Goal: Transaction & Acquisition: Obtain resource

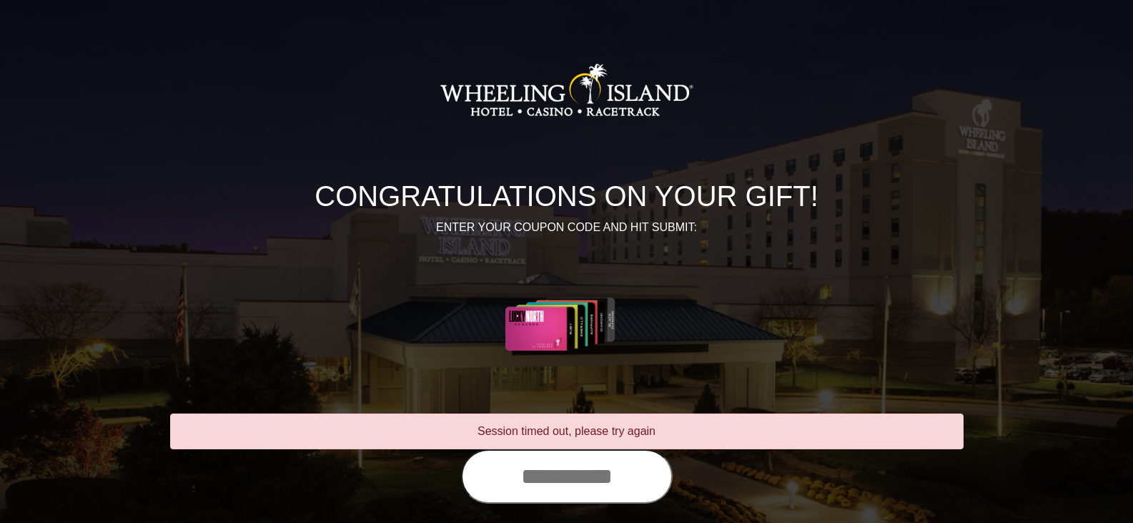
click at [489, 483] on input "text" at bounding box center [567, 476] width 212 height 54
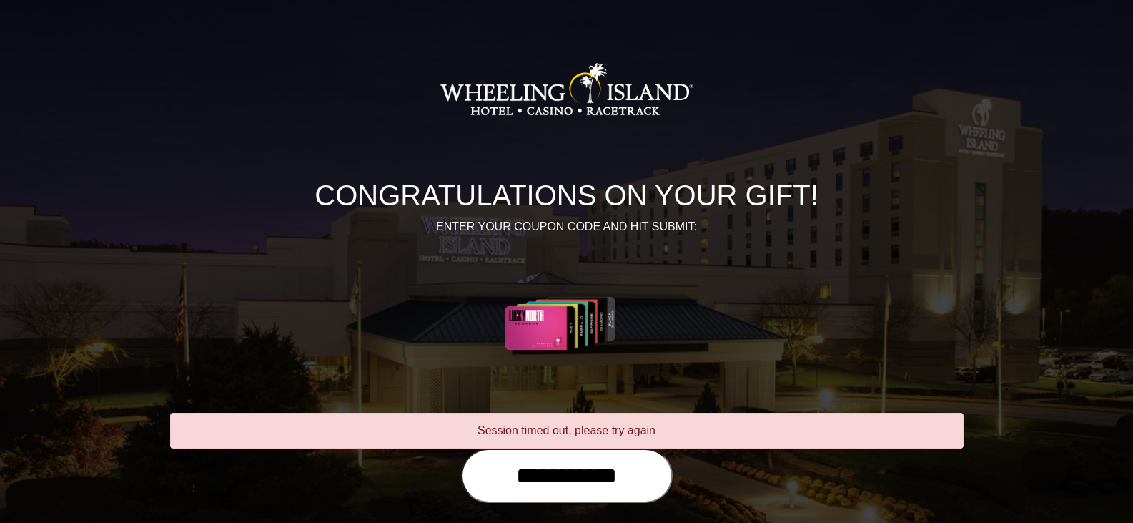
scroll to position [72, 0]
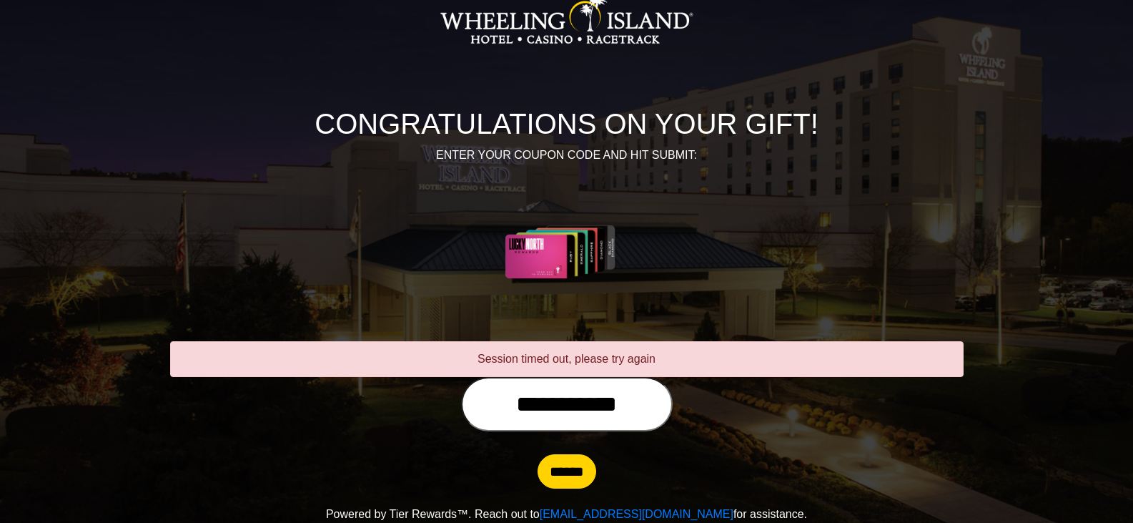
type input "**********"
click at [545, 478] on input "******" at bounding box center [567, 471] width 59 height 34
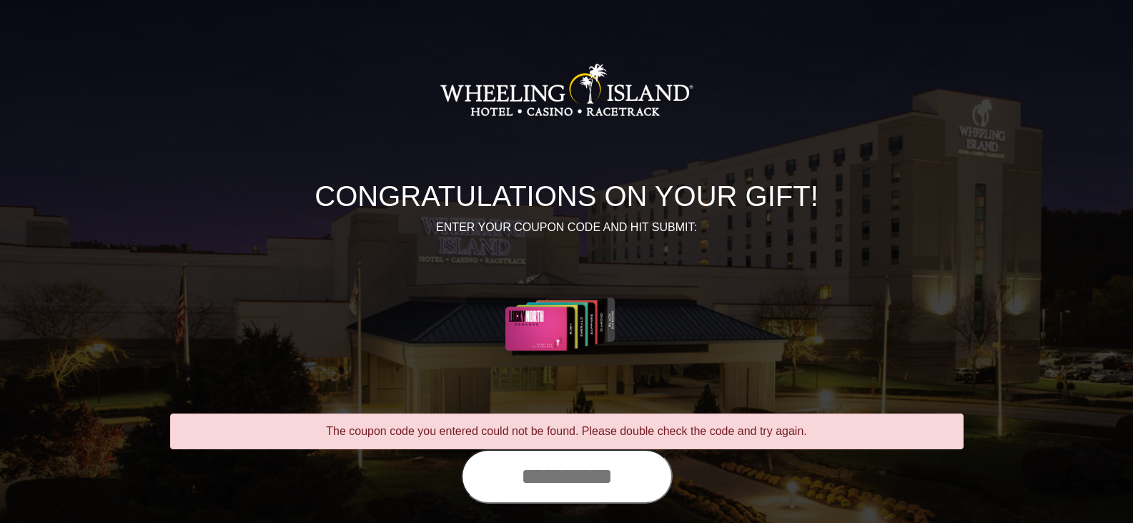
click at [477, 483] on input "text" at bounding box center [567, 476] width 212 height 54
click at [641, 480] on input "**********" at bounding box center [567, 476] width 212 height 54
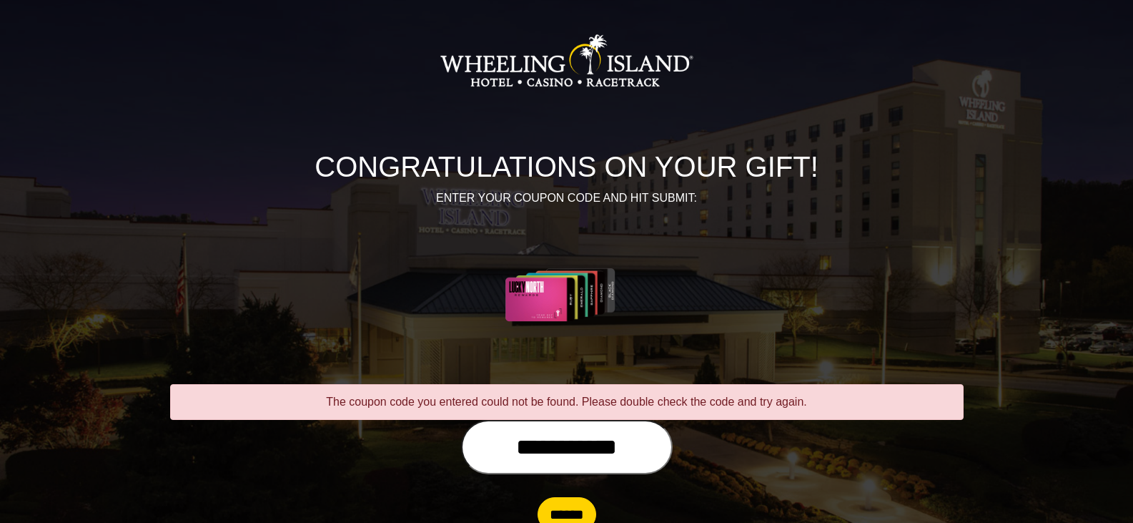
scroll to position [72, 0]
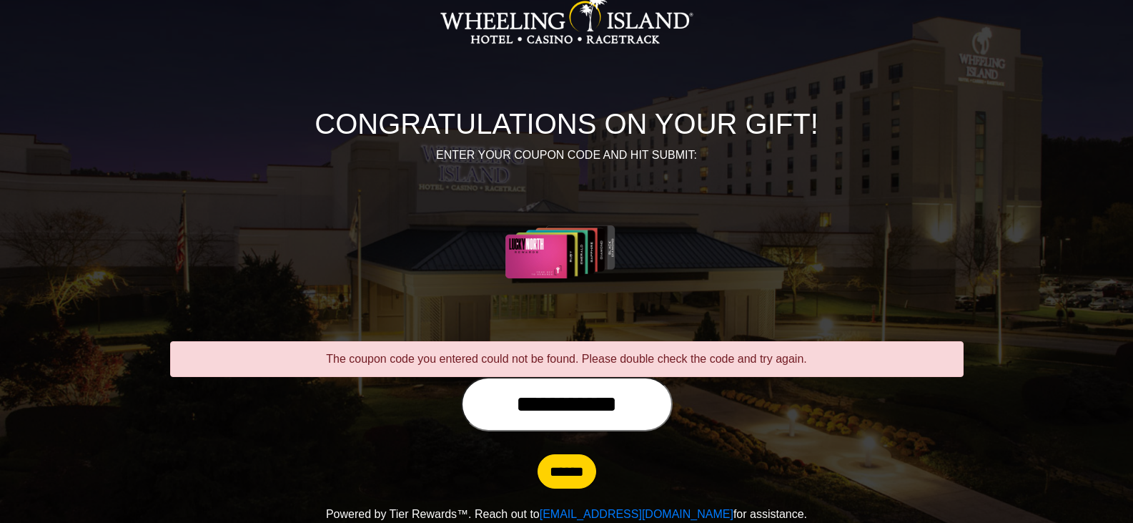
type input "**********"
click at [576, 482] on input "******" at bounding box center [567, 471] width 59 height 34
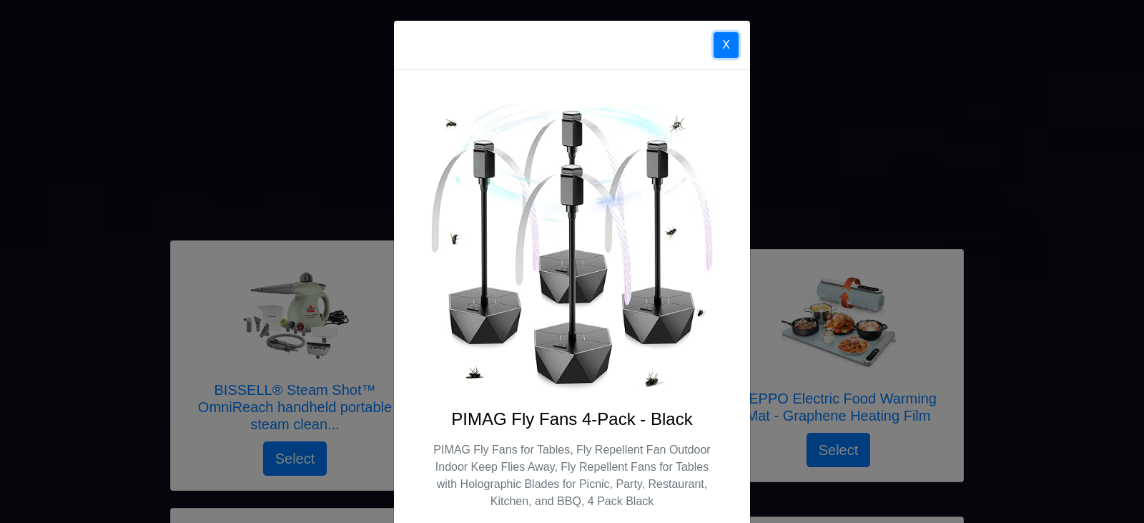
click at [719, 39] on button "X" at bounding box center [726, 45] width 25 height 26
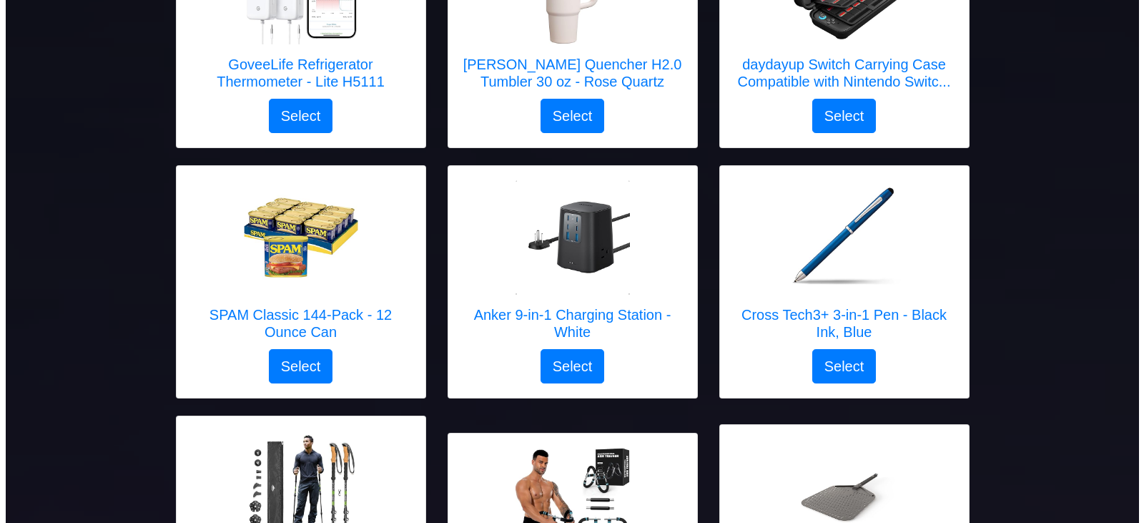
scroll to position [1125, 0]
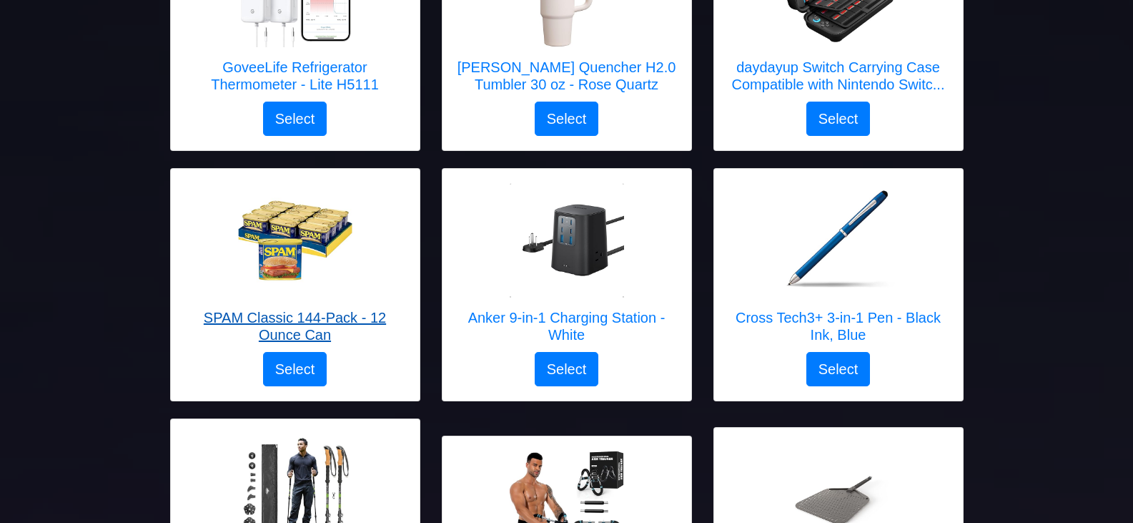
click at [307, 218] on img at bounding box center [295, 240] width 114 height 114
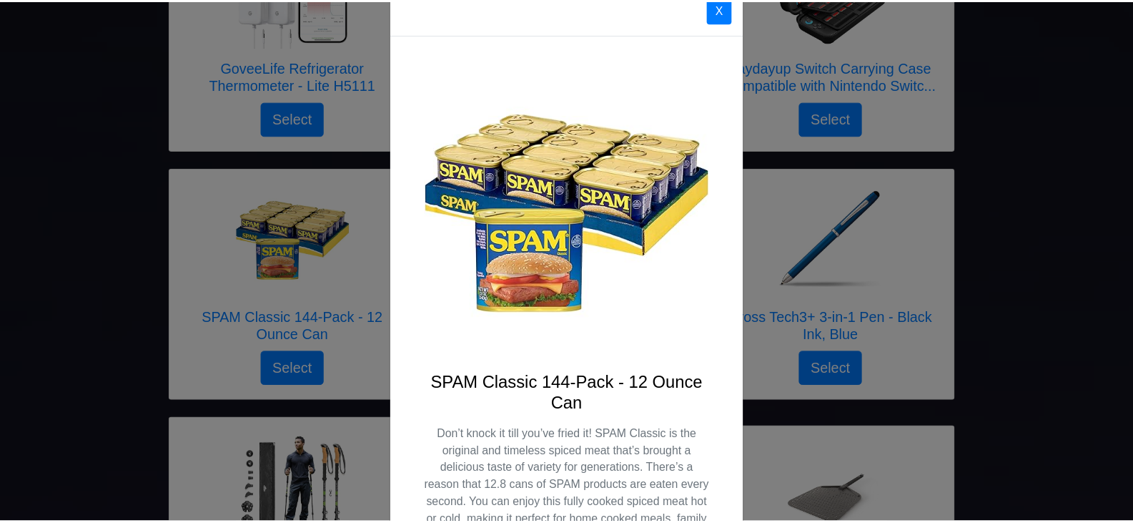
scroll to position [0, 0]
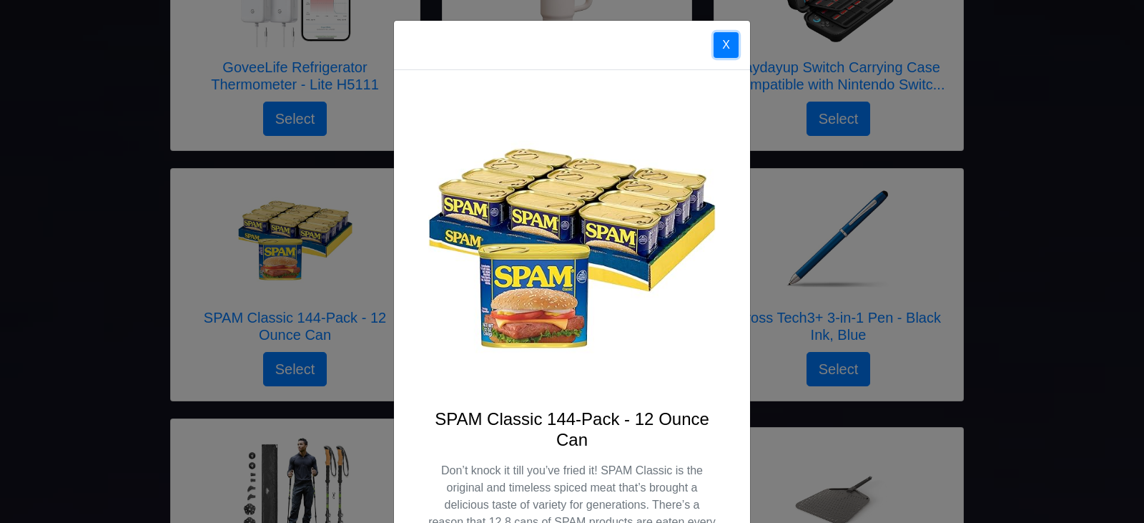
click at [717, 42] on button "X" at bounding box center [726, 45] width 25 height 26
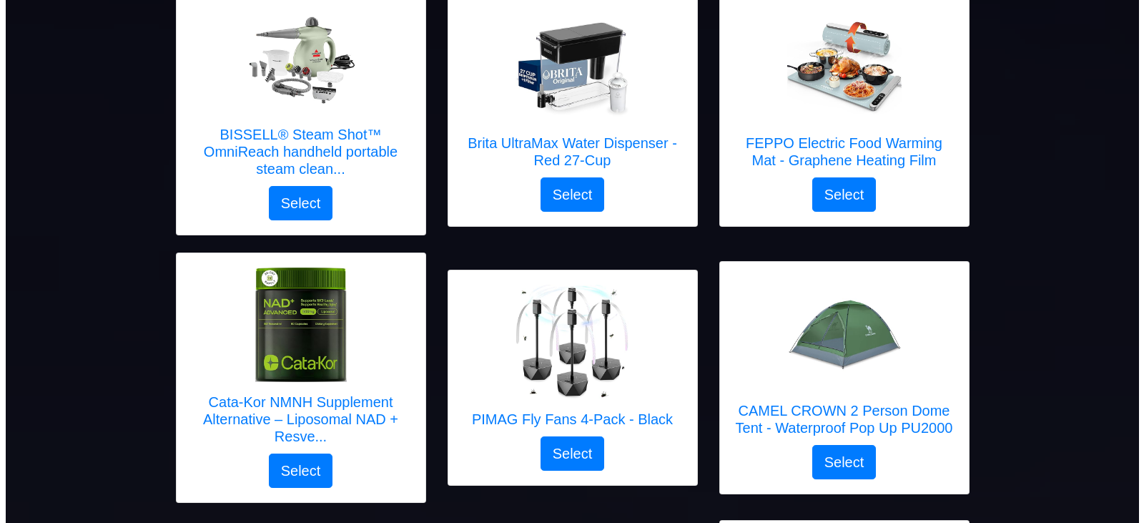
scroll to position [286, 0]
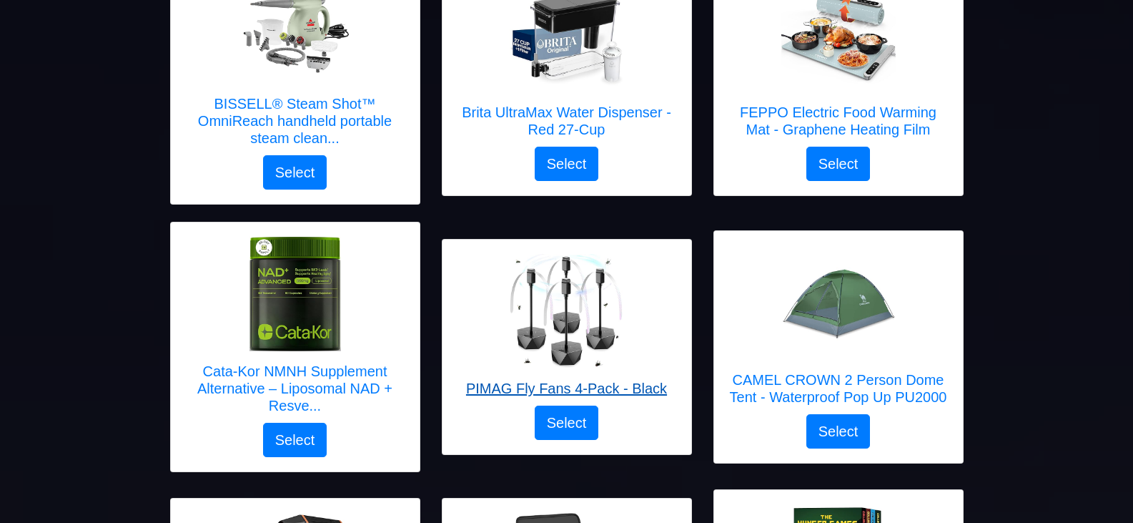
click at [568, 317] on img at bounding box center [566, 311] width 114 height 114
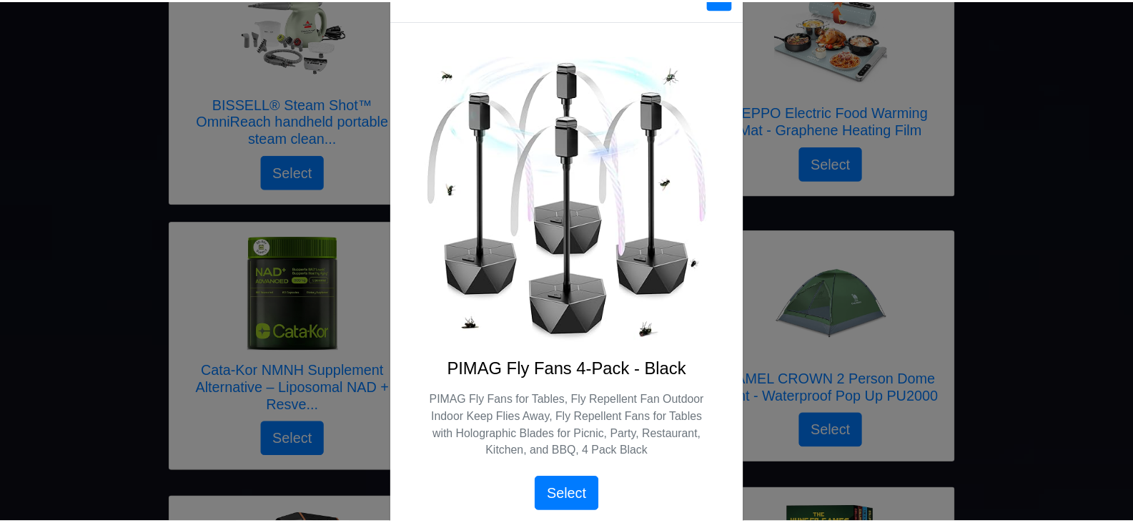
scroll to position [0, 0]
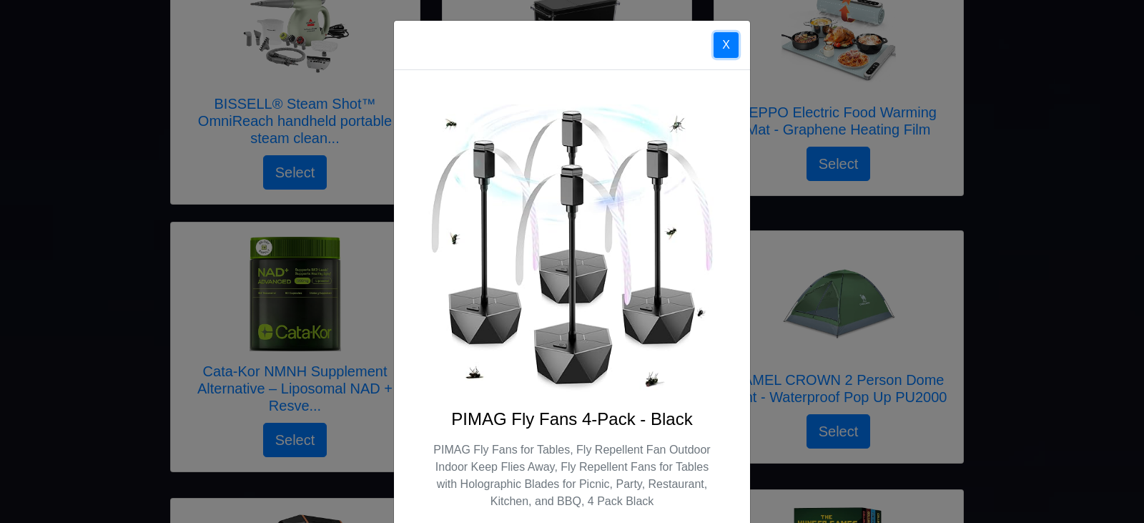
click at [717, 41] on button "X" at bounding box center [726, 45] width 25 height 26
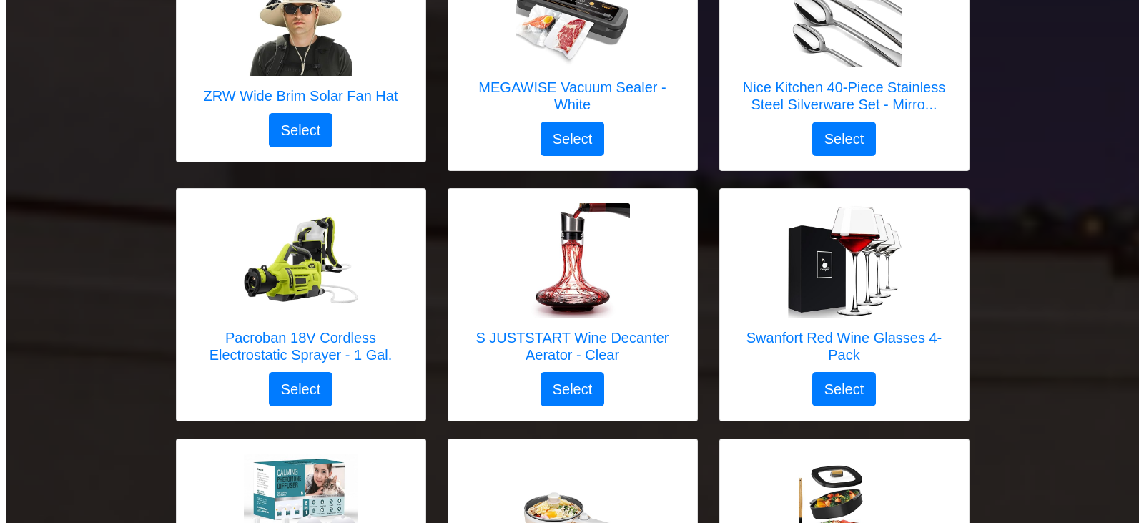
scroll to position [1716, 0]
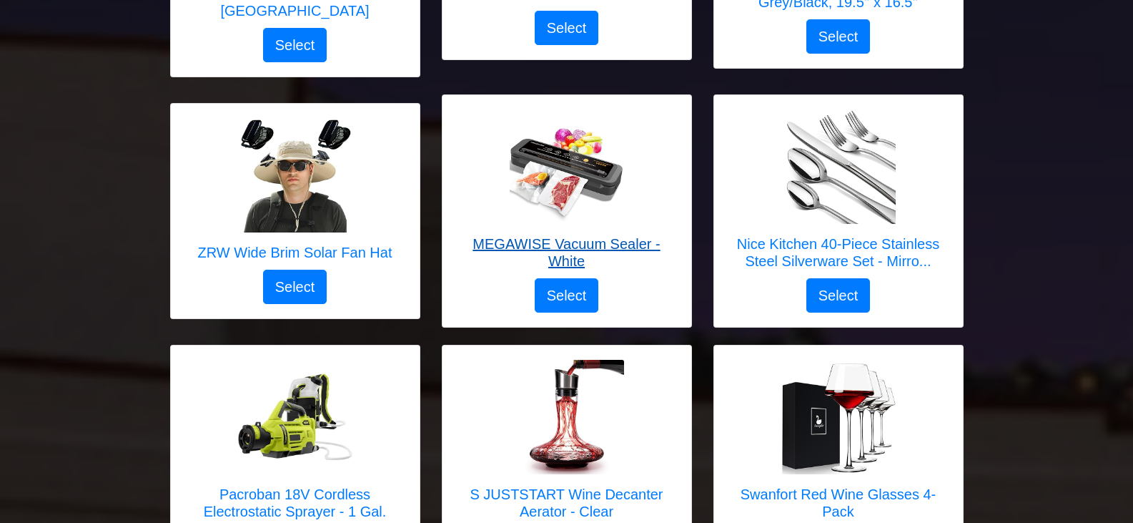
click at [571, 159] on img at bounding box center [567, 166] width 114 height 114
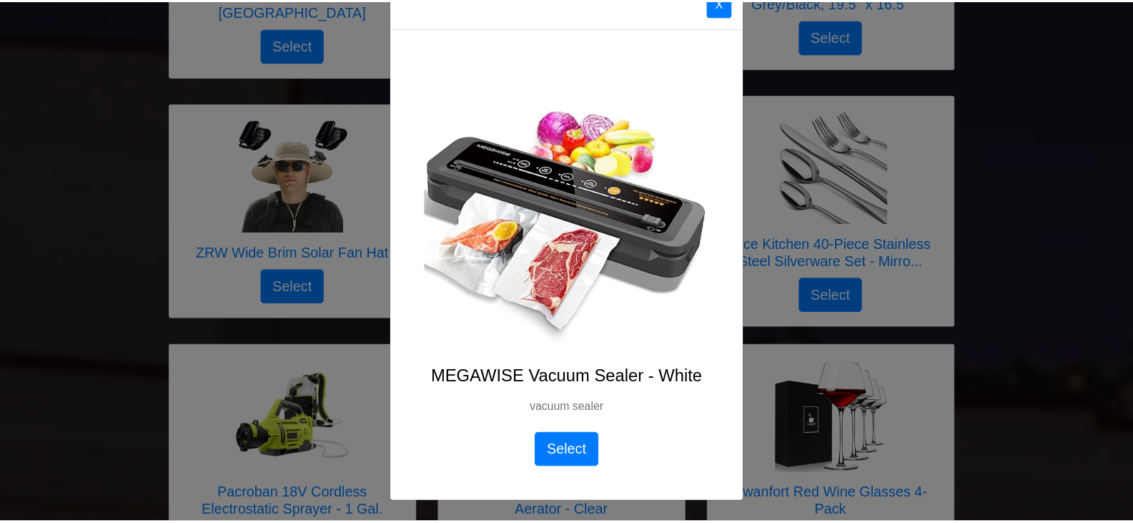
scroll to position [0, 0]
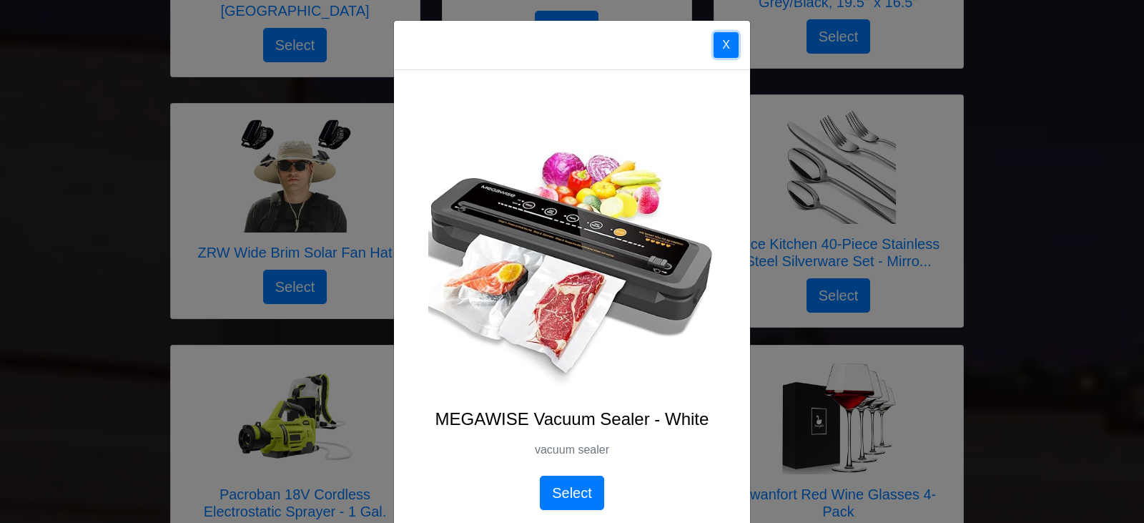
click at [722, 53] on button "X" at bounding box center [726, 45] width 25 height 26
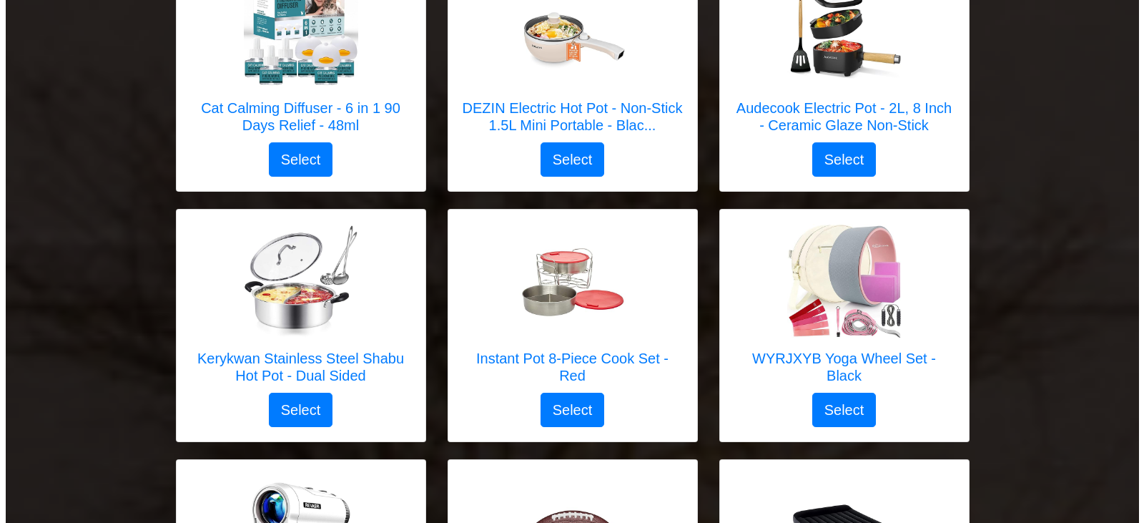
scroll to position [2574, 0]
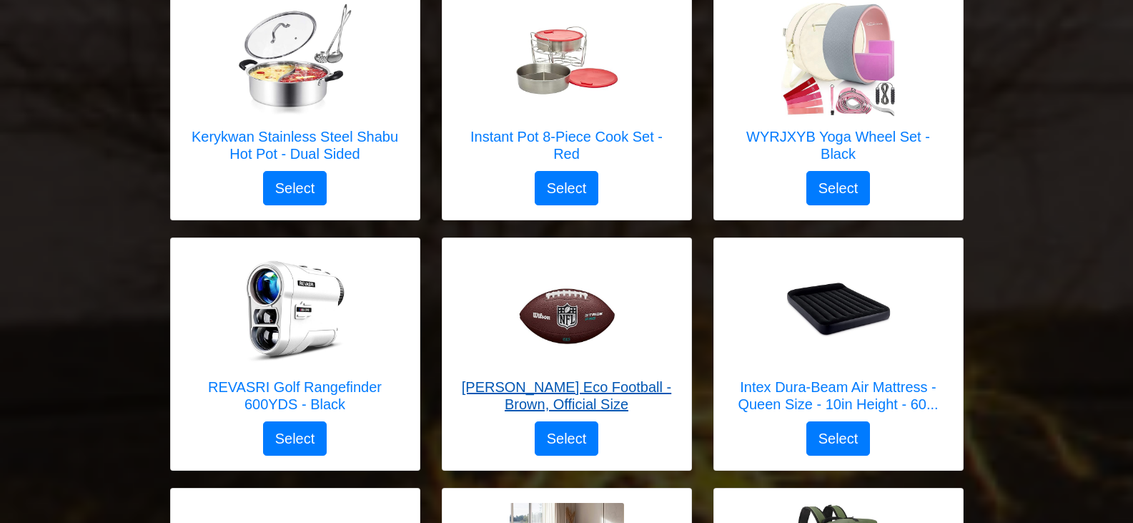
click at [595, 296] on img at bounding box center [567, 309] width 114 height 114
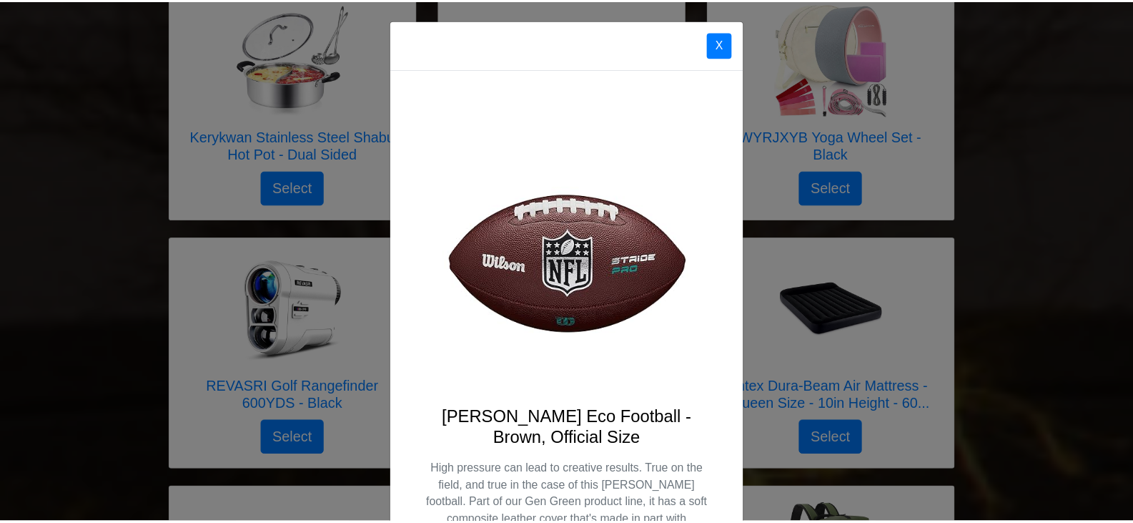
scroll to position [0, 0]
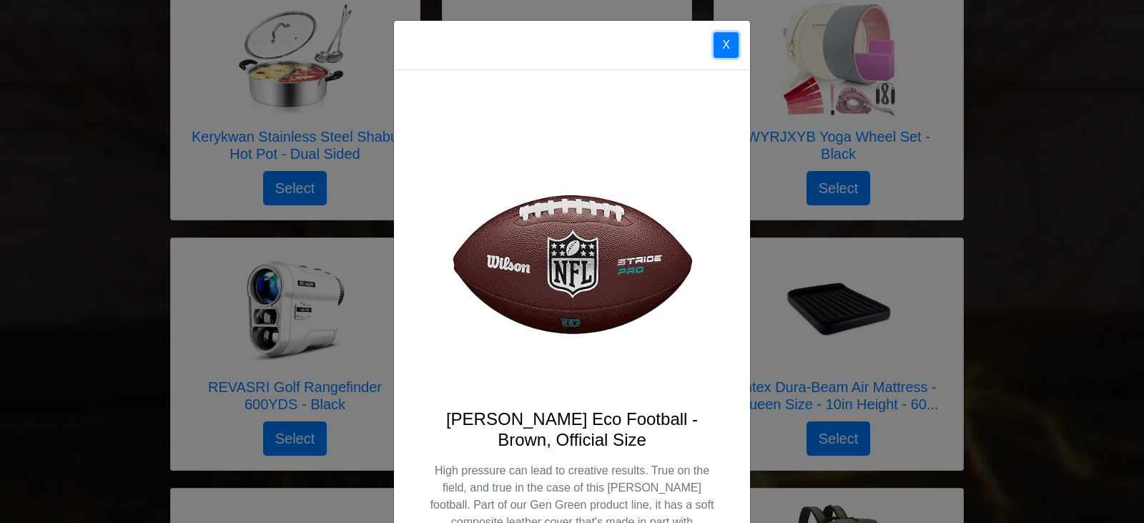
click at [719, 39] on button "X" at bounding box center [726, 45] width 25 height 26
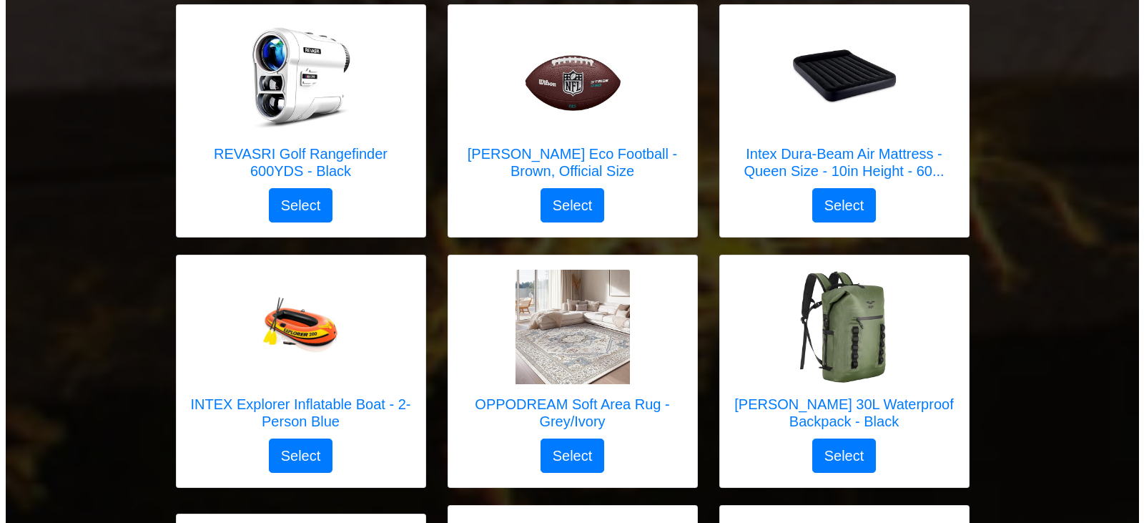
scroll to position [2860, 0]
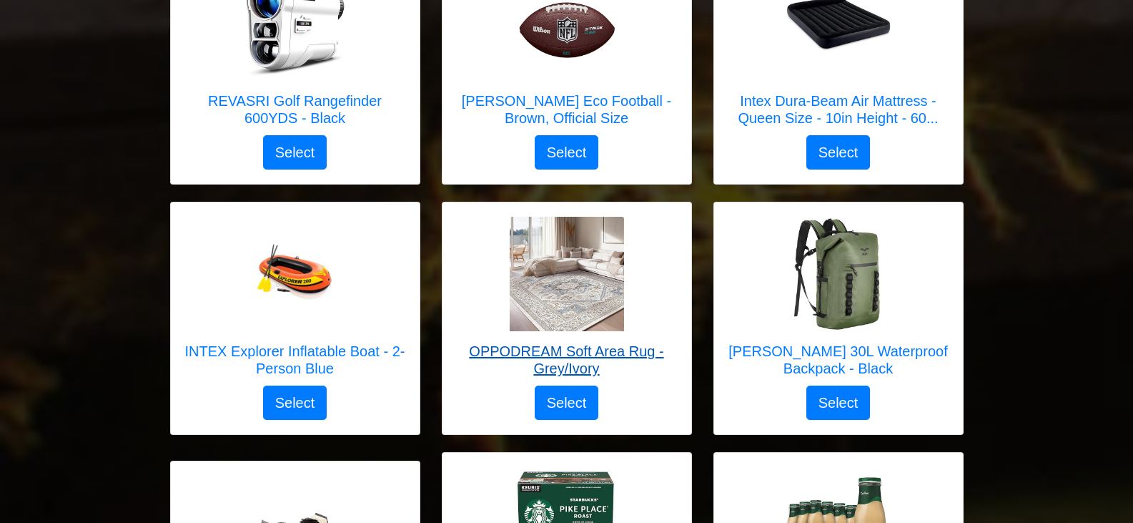
click at [538, 278] on img at bounding box center [567, 274] width 114 height 114
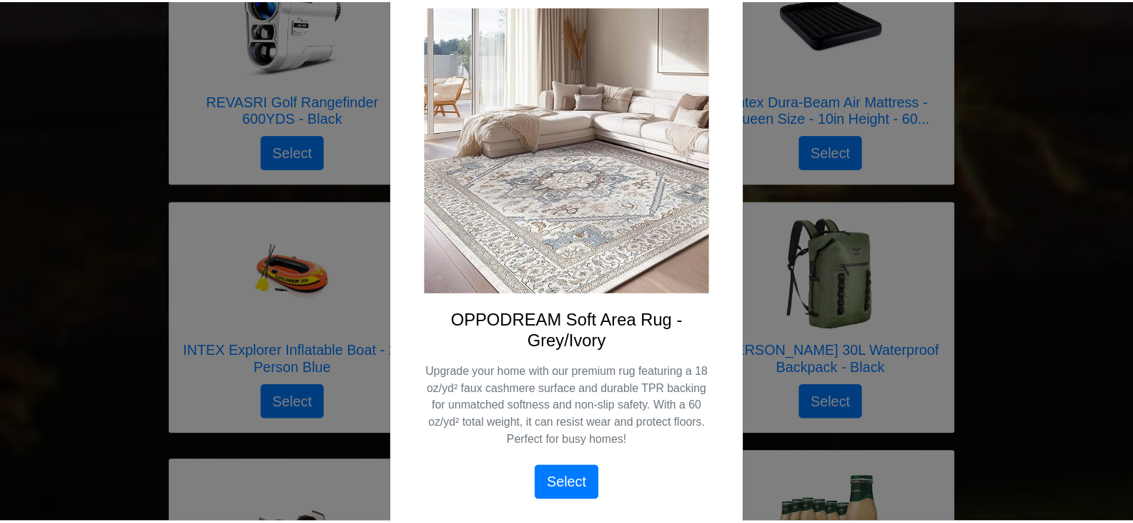
scroll to position [0, 0]
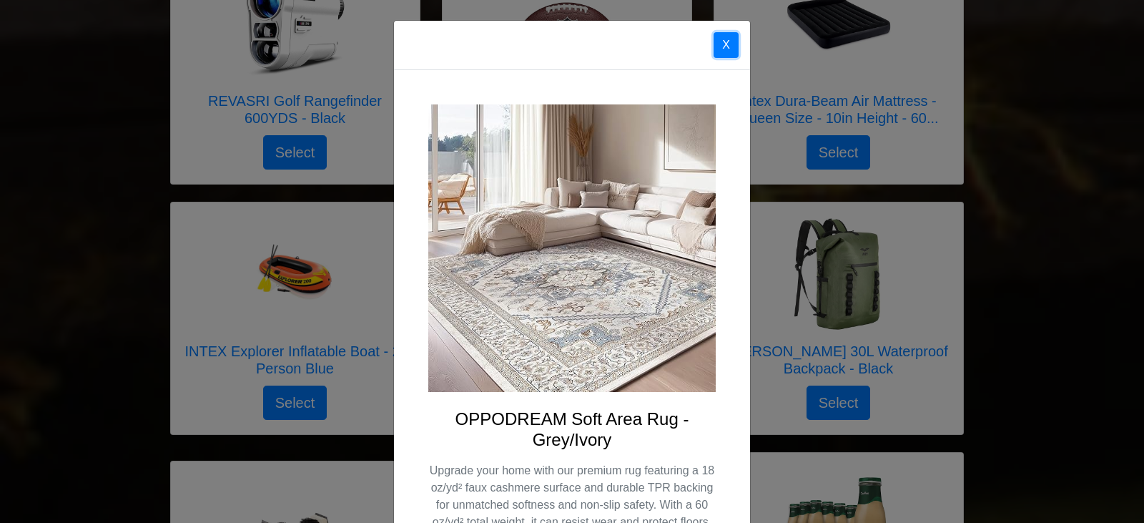
click at [724, 44] on button "X" at bounding box center [726, 45] width 25 height 26
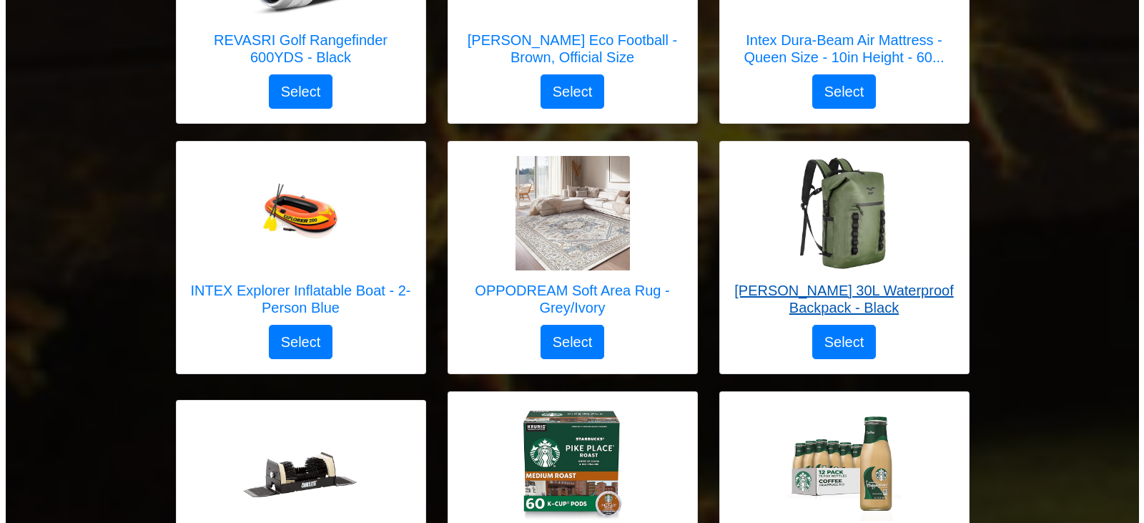
scroll to position [3289, 0]
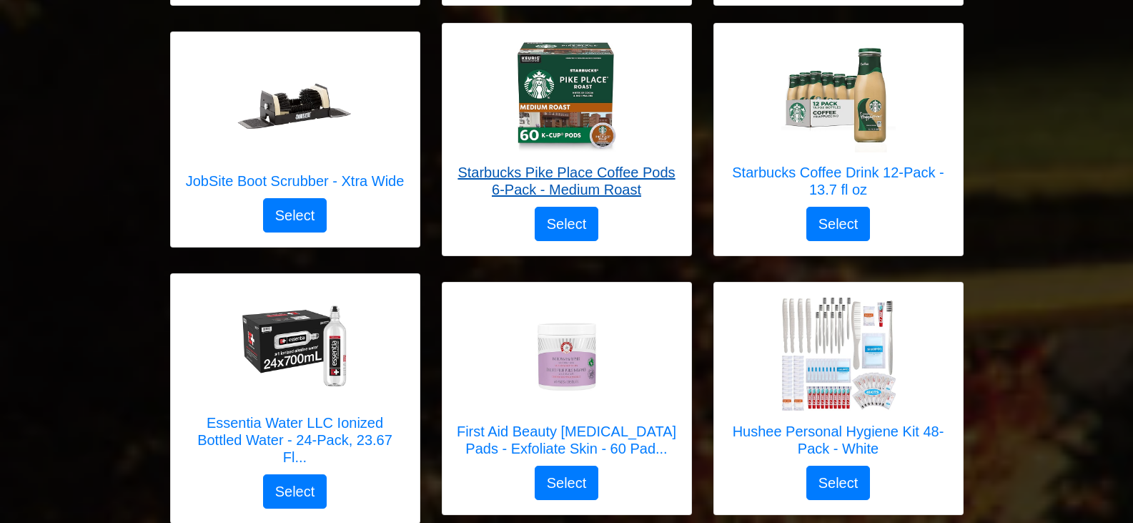
click at [526, 70] on img at bounding box center [567, 95] width 114 height 114
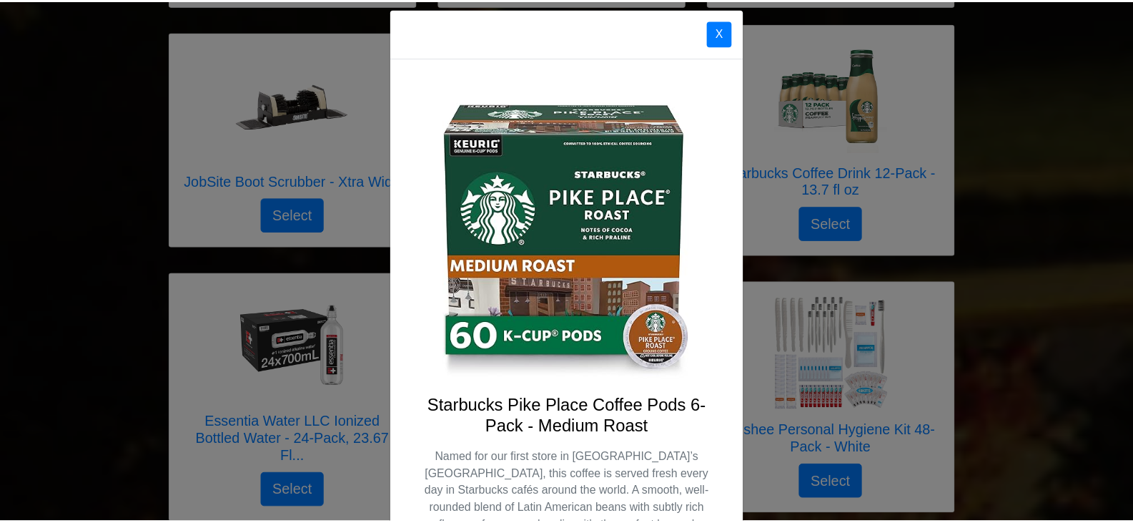
scroll to position [0, 0]
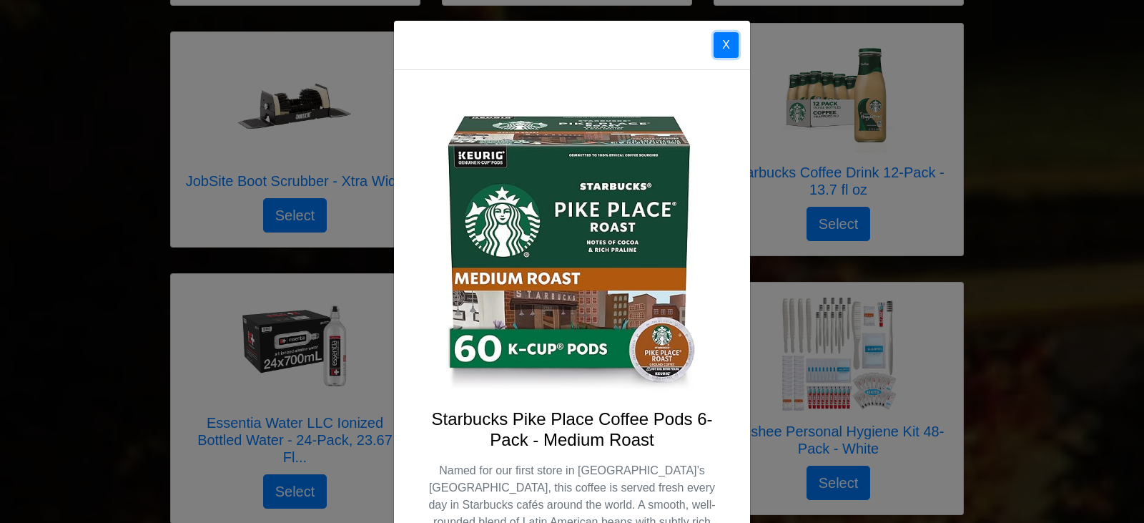
click at [731, 49] on button "X" at bounding box center [726, 45] width 25 height 26
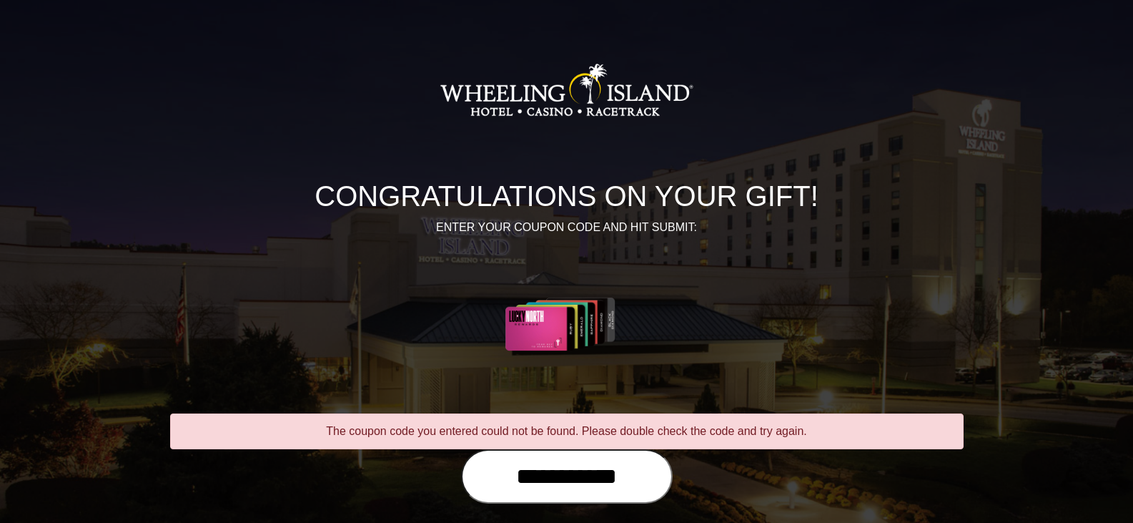
scroll to position [72, 0]
